Goal: Find specific page/section

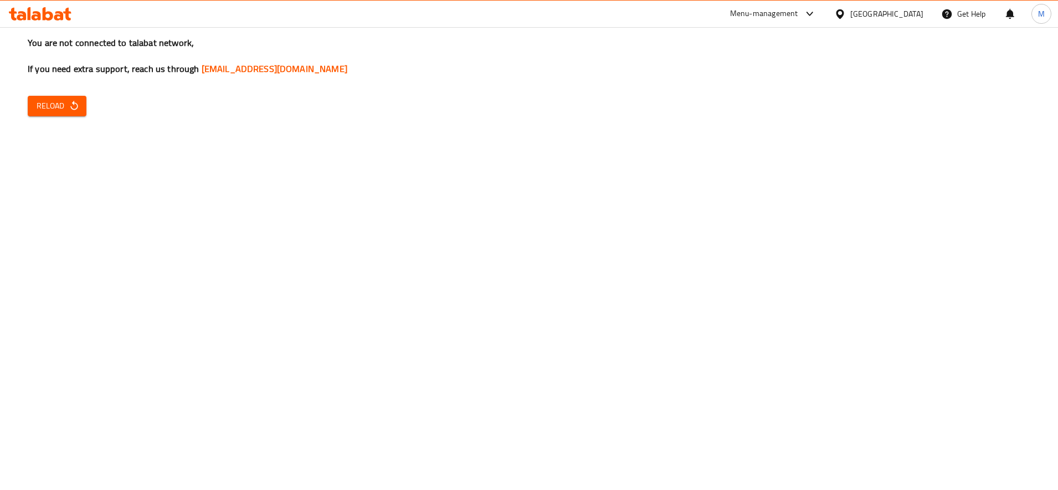
drag, startPoint x: 49, startPoint y: 106, endPoint x: 142, endPoint y: 108, distance: 93.1
click at [49, 105] on span "Reload" at bounding box center [57, 106] width 41 height 14
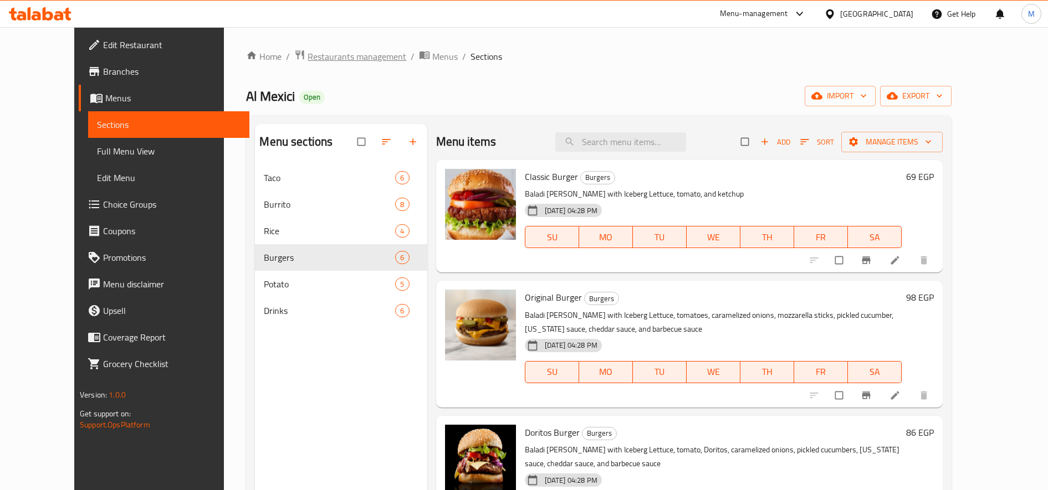
click at [322, 59] on span "Restaurants management" at bounding box center [357, 56] width 99 height 13
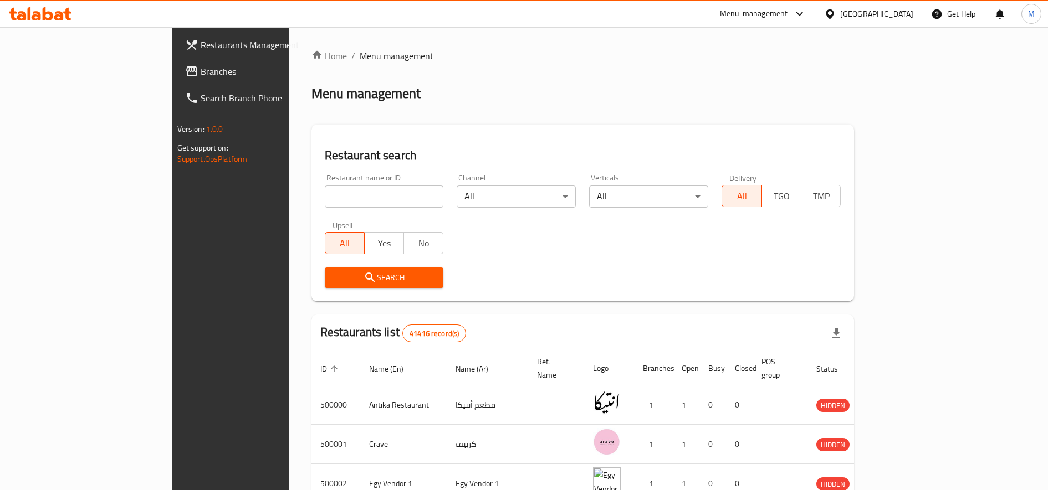
click at [330, 197] on input "search" at bounding box center [384, 197] width 119 height 22
paste input "664592"
type input "664592"
click at [334, 276] on span "Search" at bounding box center [384, 278] width 101 height 14
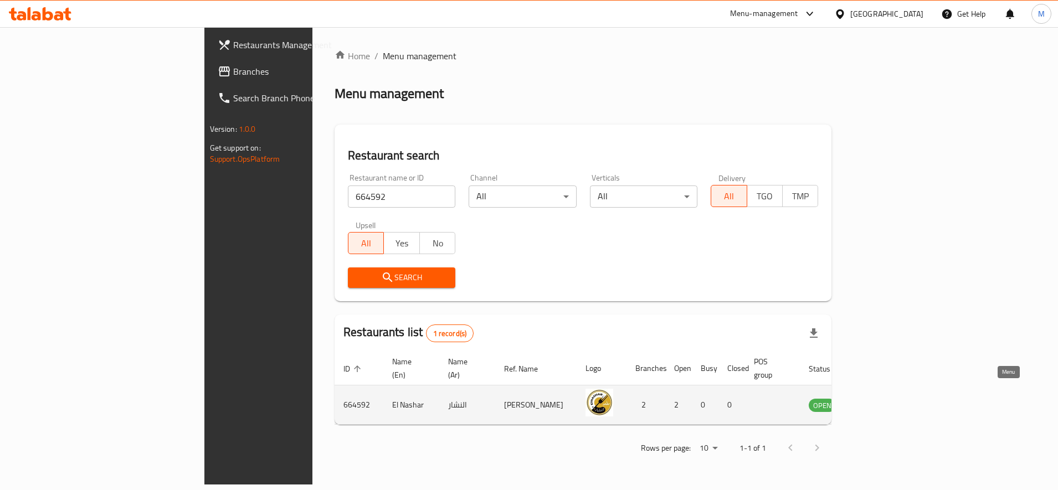
click at [880, 401] on icon "enhanced table" at bounding box center [874, 405] width 12 height 9
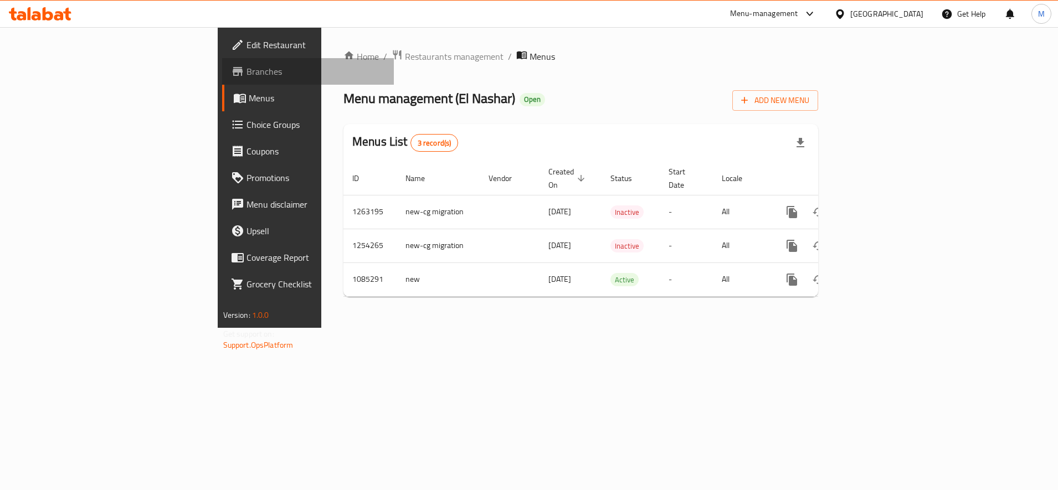
click at [247, 74] on span "Branches" at bounding box center [316, 71] width 139 height 13
